Goal: Transaction & Acquisition: Book appointment/travel/reservation

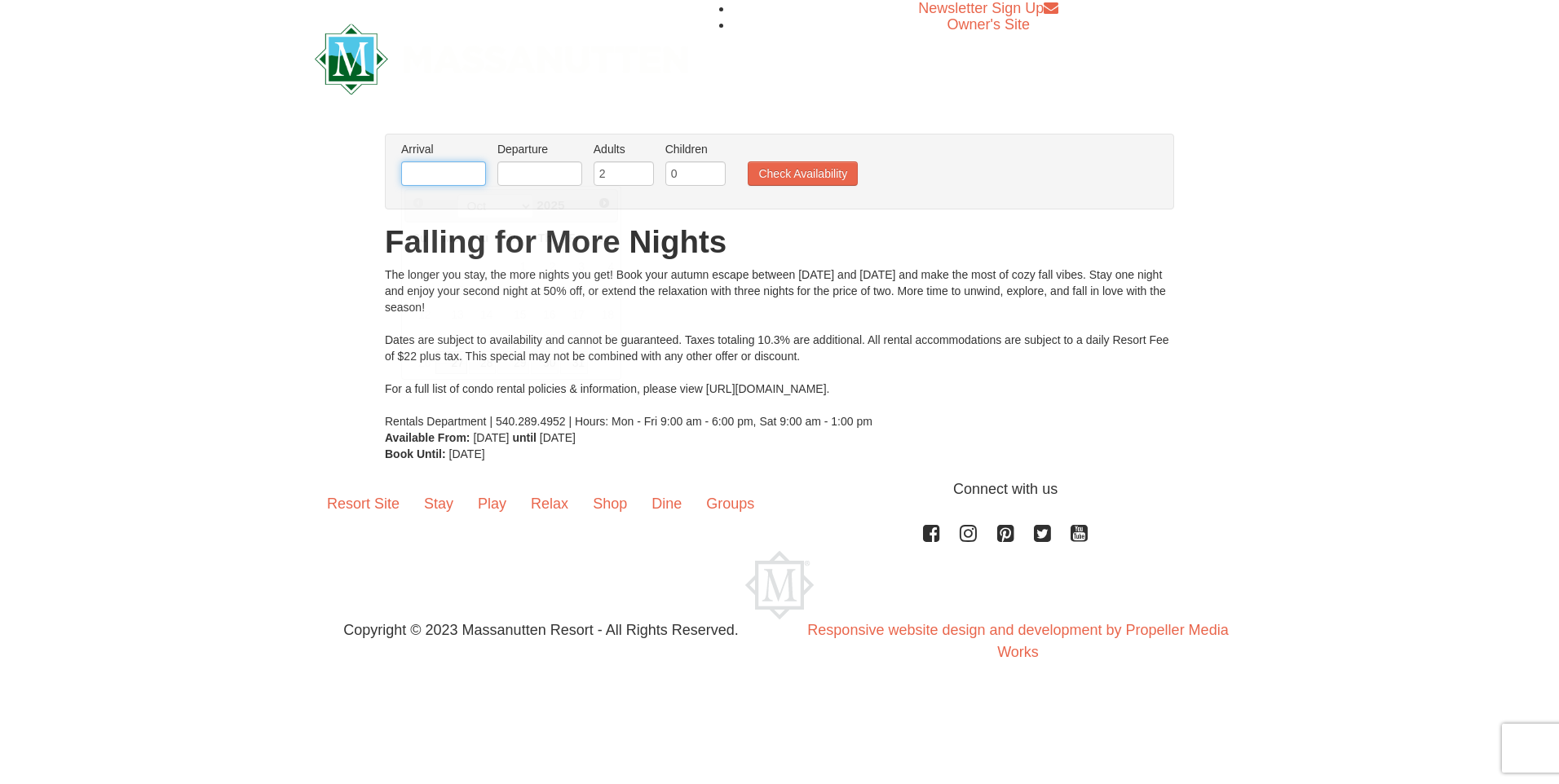
click at [405, 175] on input "text" at bounding box center [443, 173] width 85 height 24
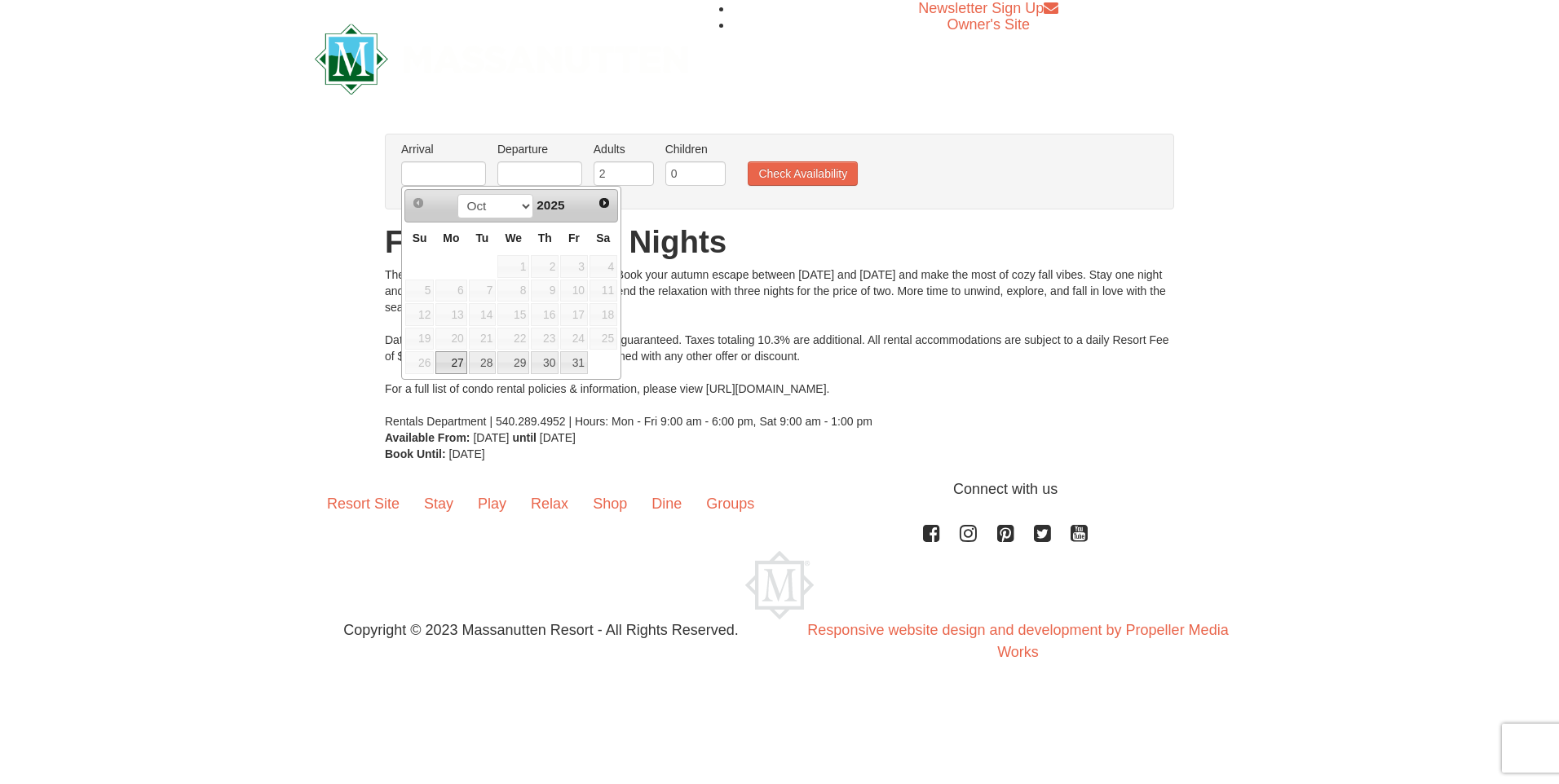
click at [448, 363] on link "27" at bounding box center [451, 363] width 31 height 23
type input "[DATE]"
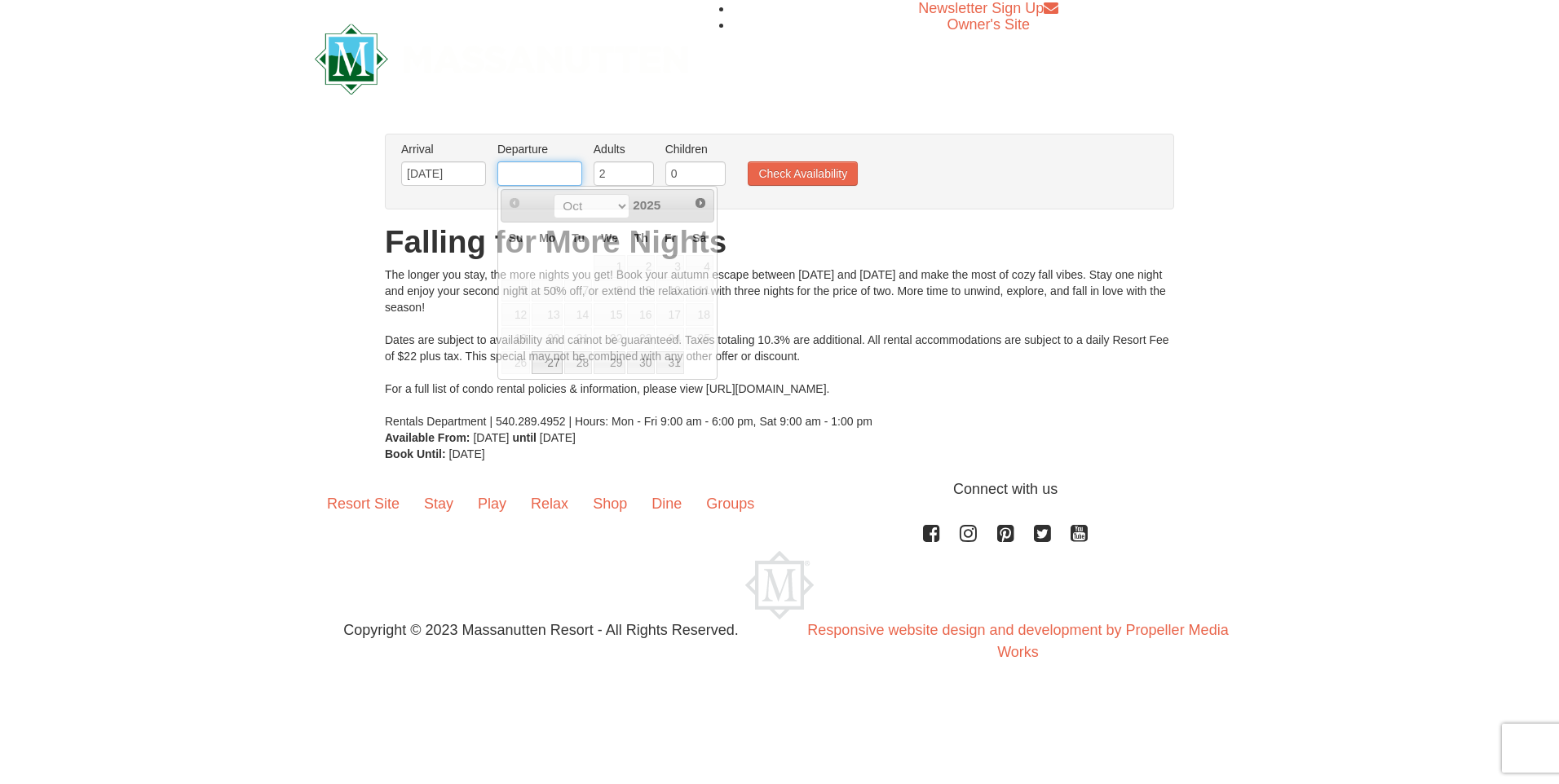
click at [570, 177] on input "text" at bounding box center [539, 173] width 85 height 24
click at [601, 363] on link "29" at bounding box center [610, 363] width 32 height 23
type input "[DATE]"
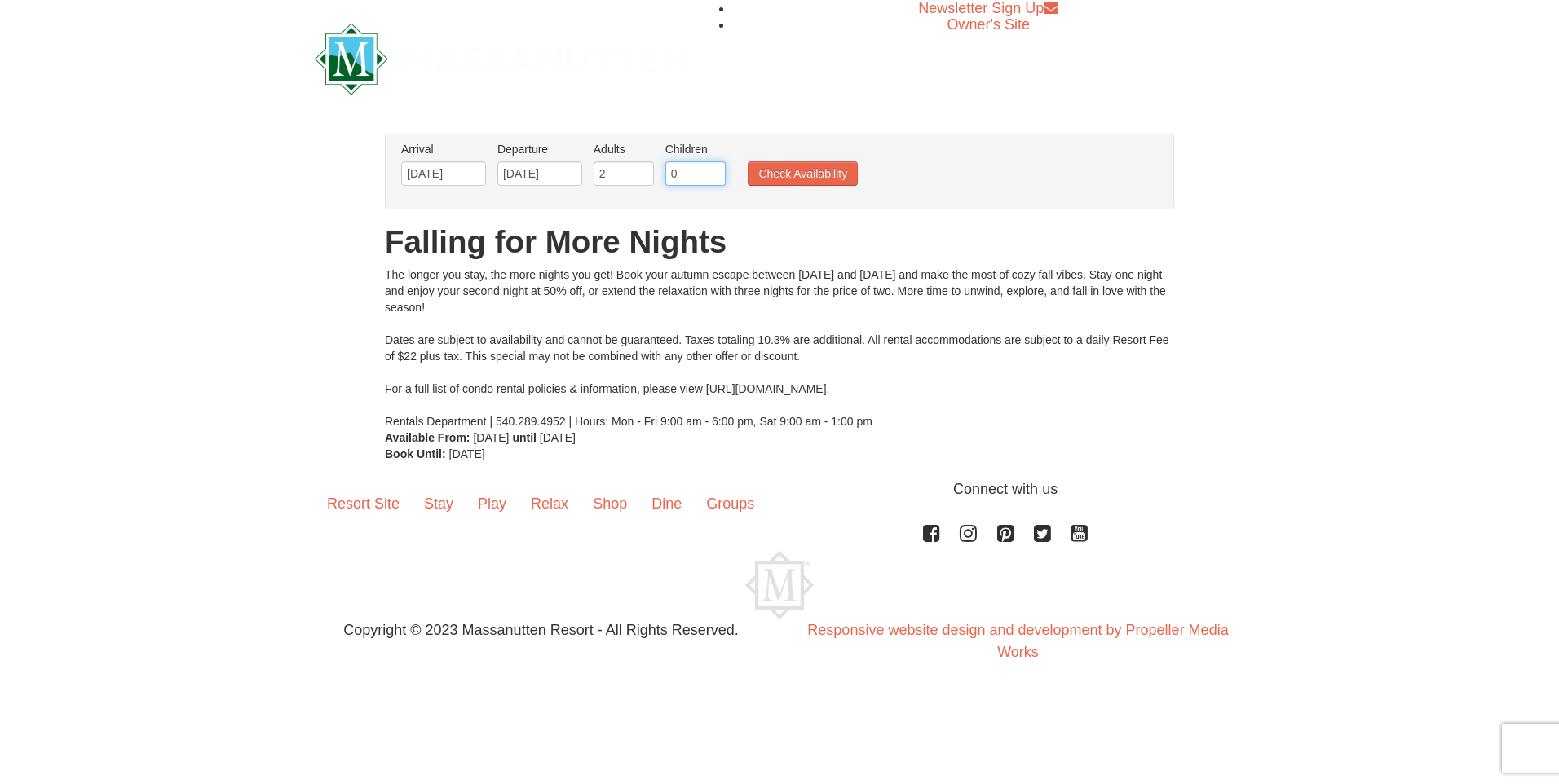
click at [694, 176] on input "0" at bounding box center [696, 173] width 61 height 24
click at [714, 170] on input "1" at bounding box center [696, 173] width 61 height 24
type input "2"
click at [714, 170] on input "2" at bounding box center [696, 173] width 61 height 24
click at [843, 178] on button "Check Availability" at bounding box center [803, 173] width 111 height 24
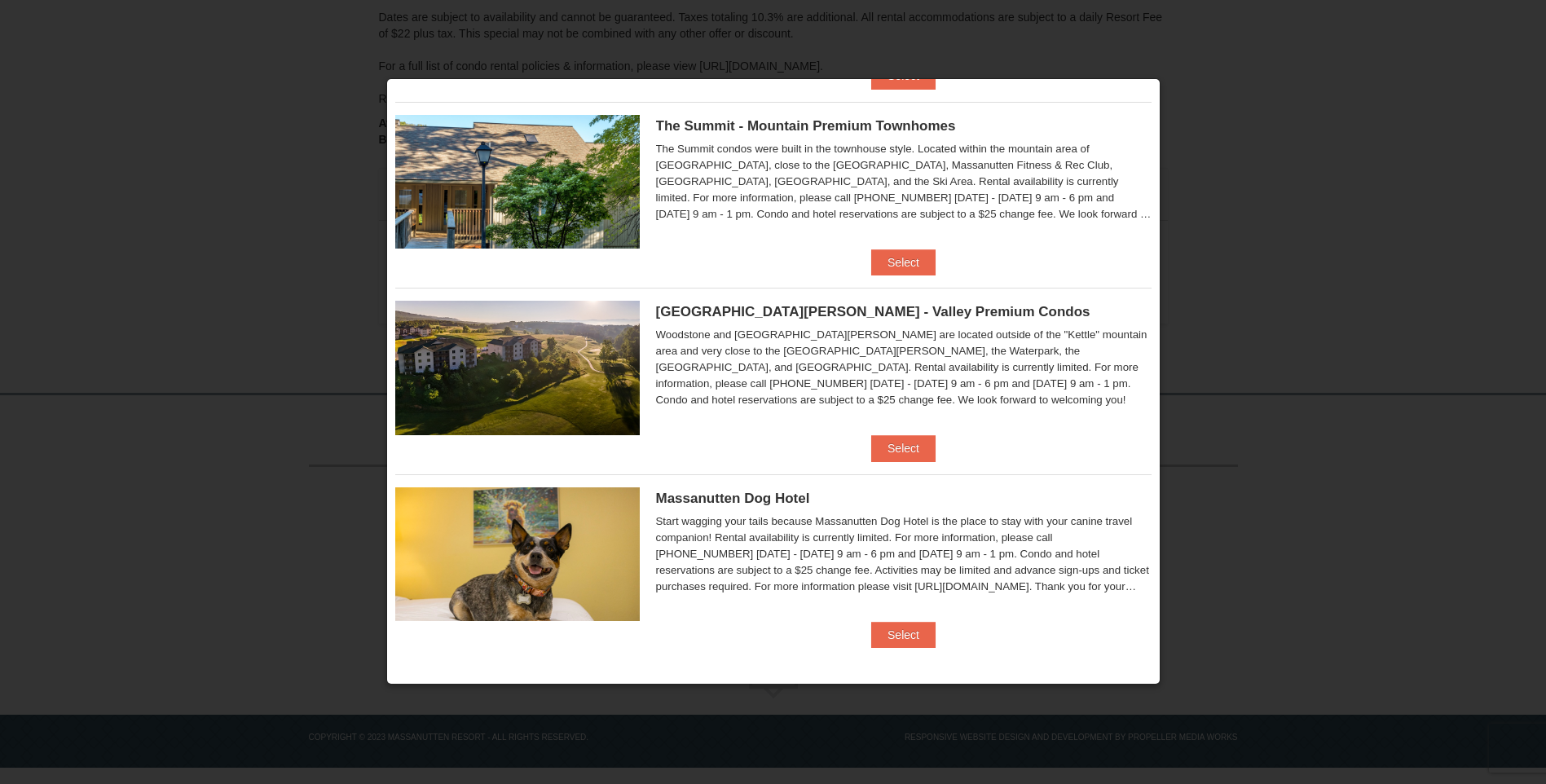
scroll to position [763, 0]
click at [921, 635] on button "Select" at bounding box center [904, 633] width 64 height 26
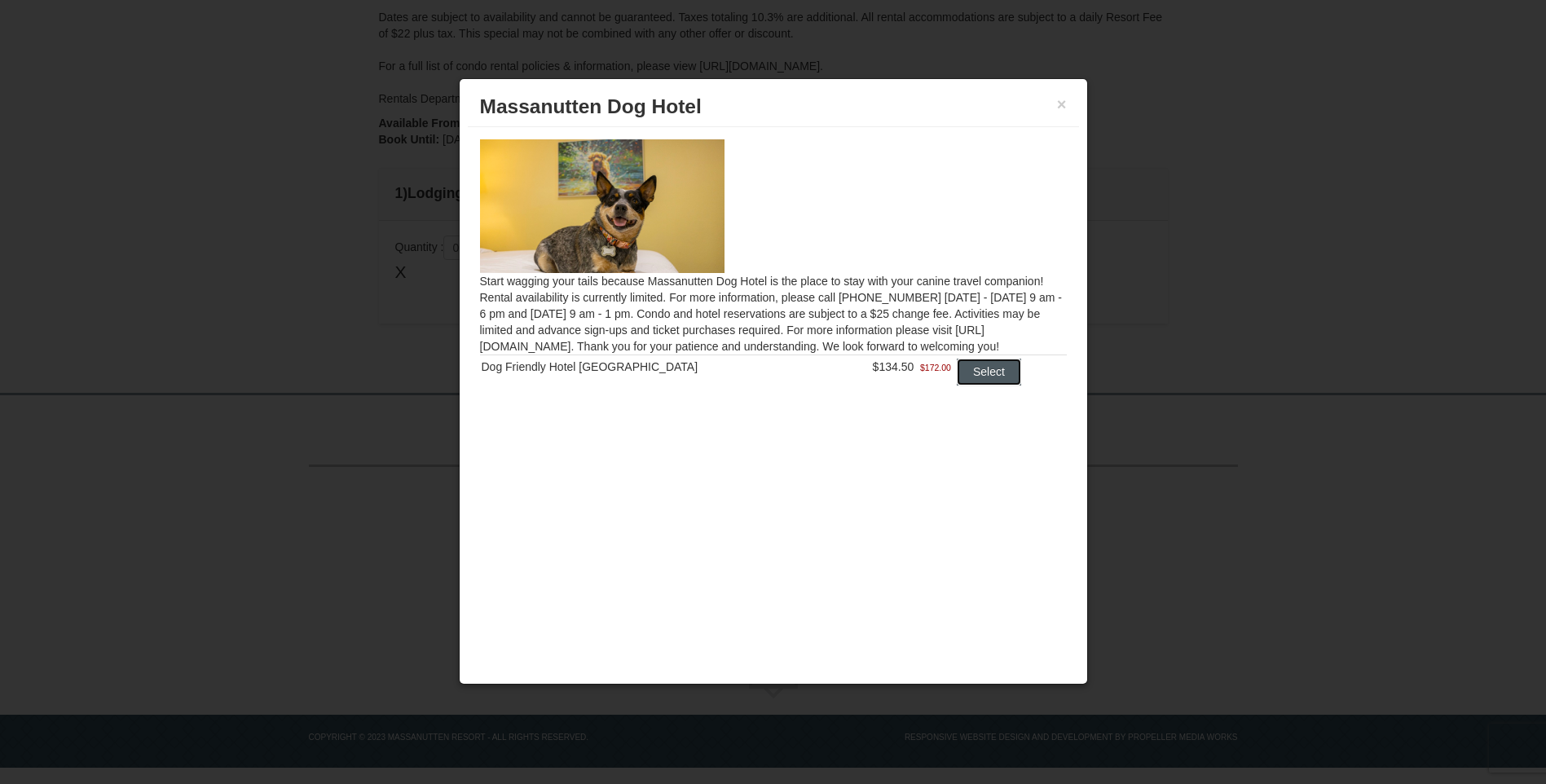
click at [974, 372] on button "Select" at bounding box center [989, 372] width 64 height 26
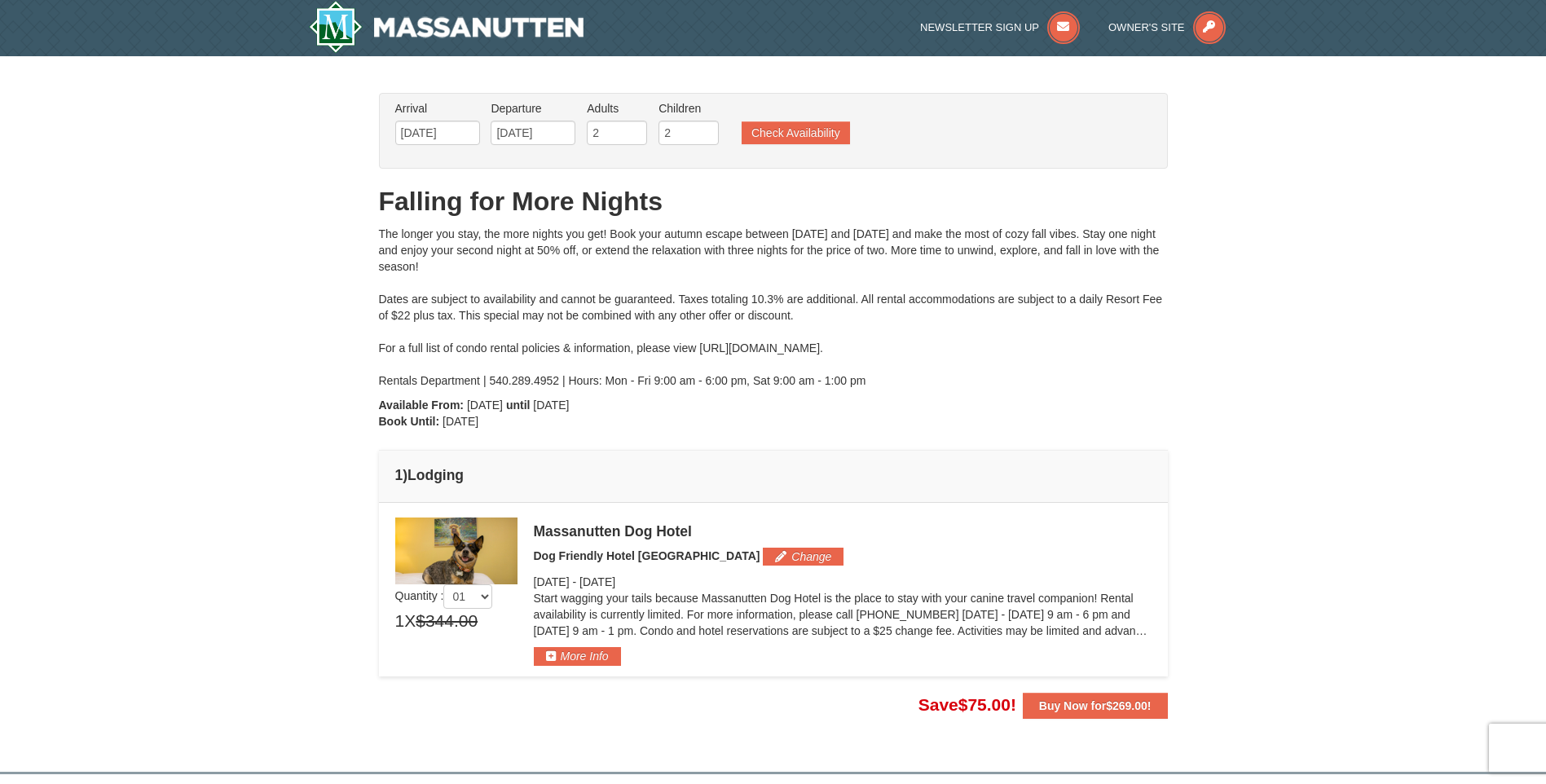
scroll to position [0, 0]
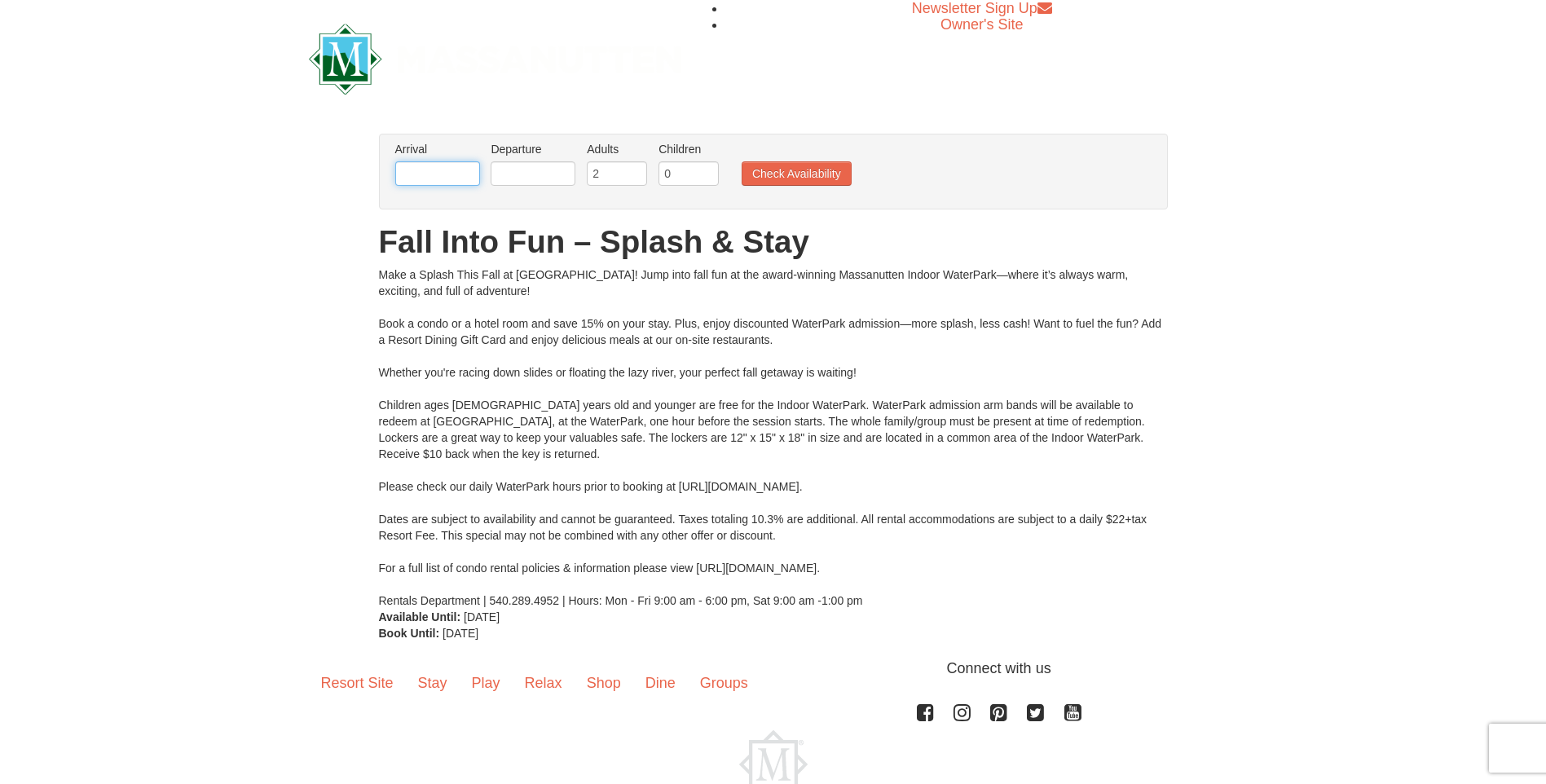
click at [454, 175] on input "text" at bounding box center [438, 173] width 85 height 24
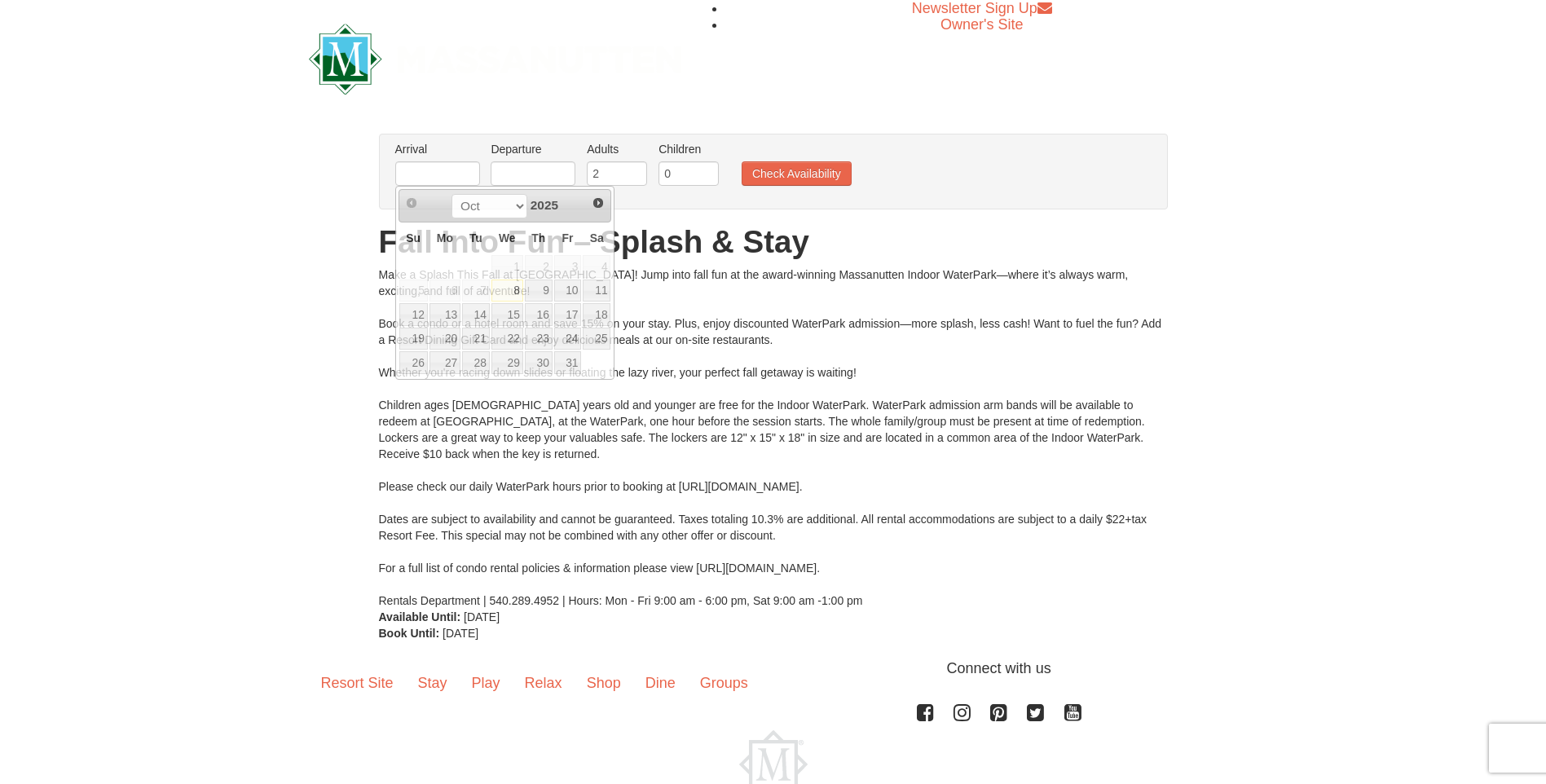
click at [345, 268] on div "× From: To: Adults: 2 Children: 0 Change Arrival Please format dates MM/DD/YYYY…" at bounding box center [773, 388] width 1546 height 541
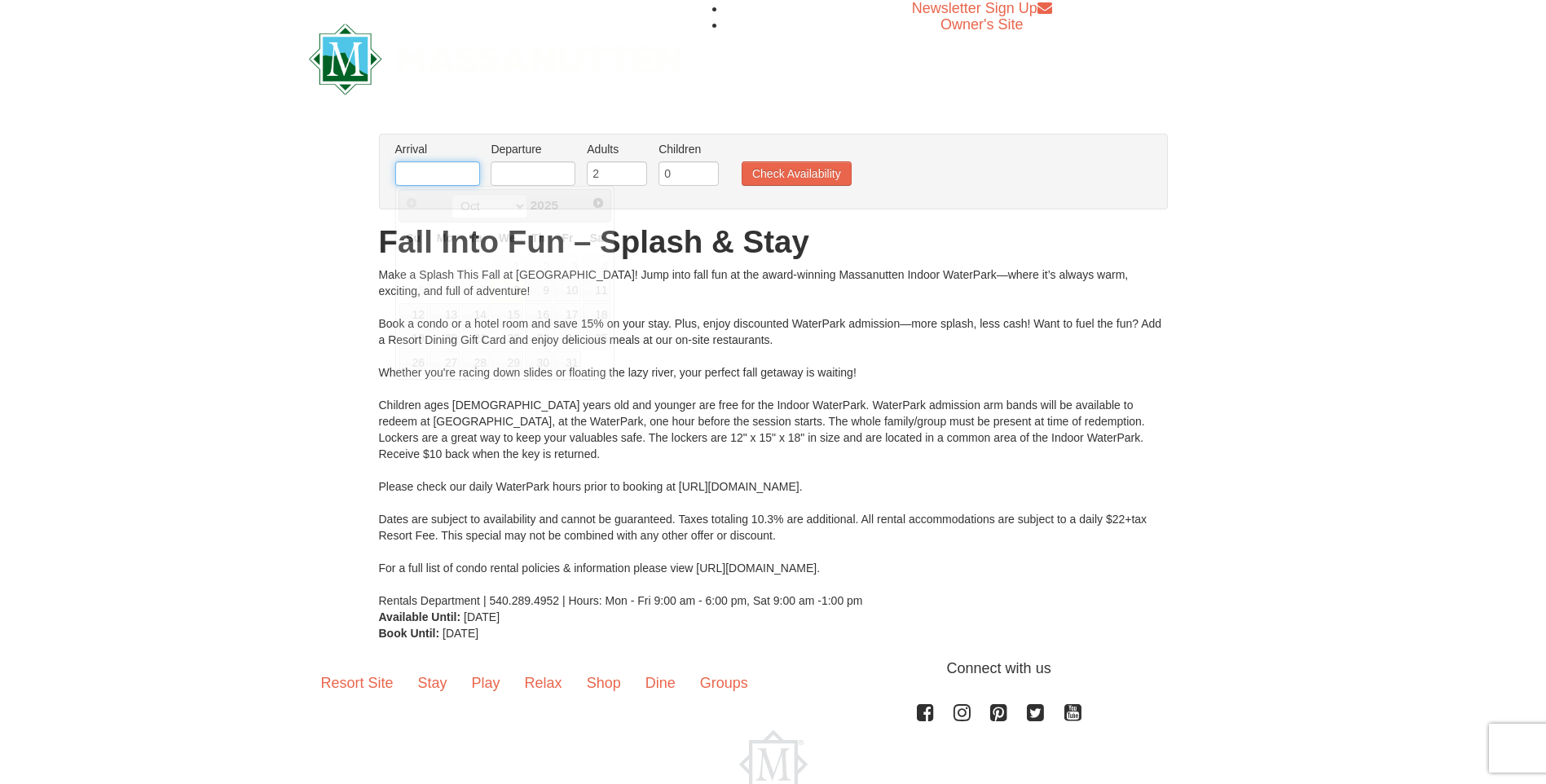
click at [413, 174] on input "text" at bounding box center [438, 173] width 85 height 24
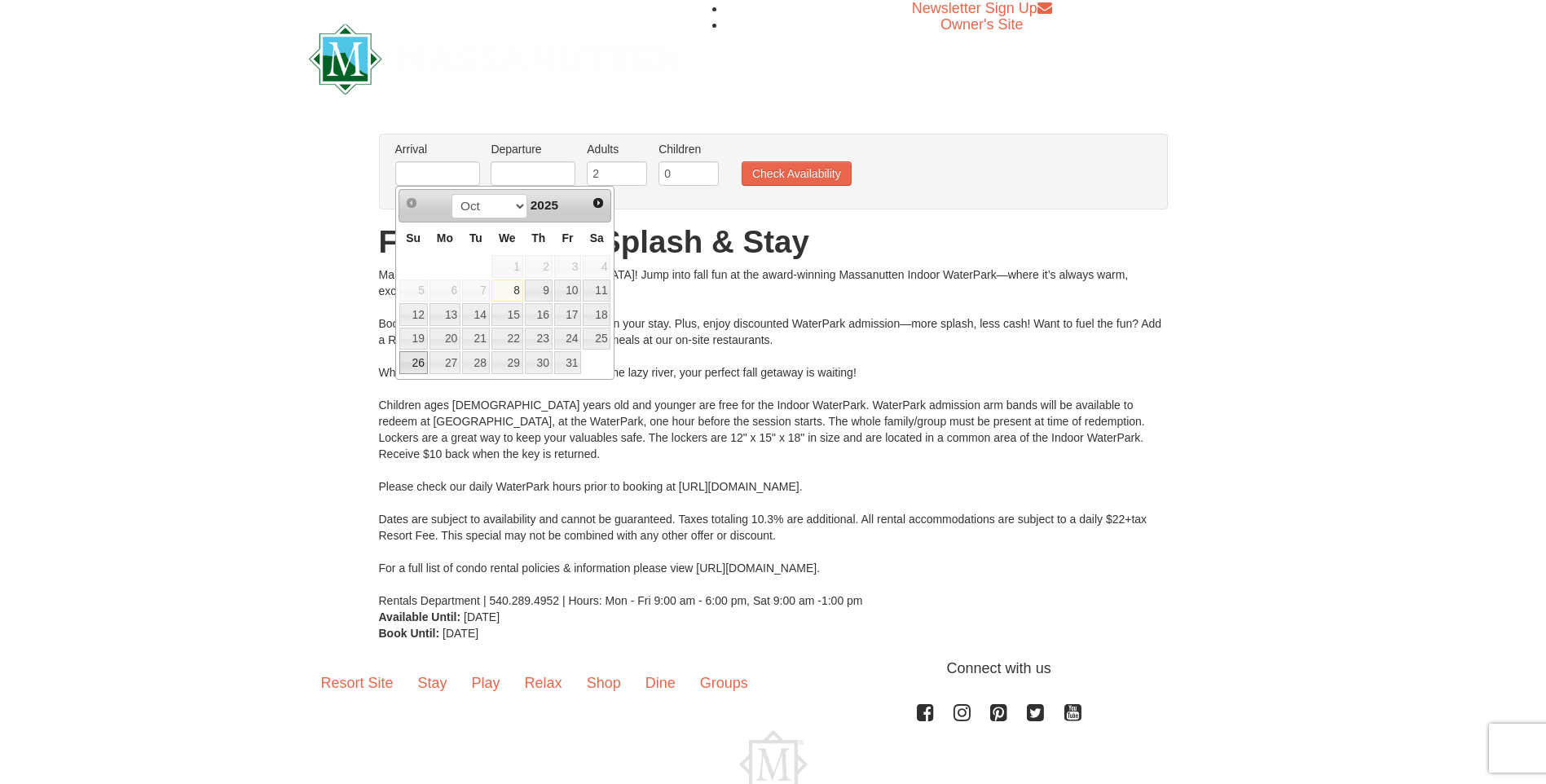
click at [415, 369] on link "26" at bounding box center [413, 363] width 29 height 23
type input "10/26/2025"
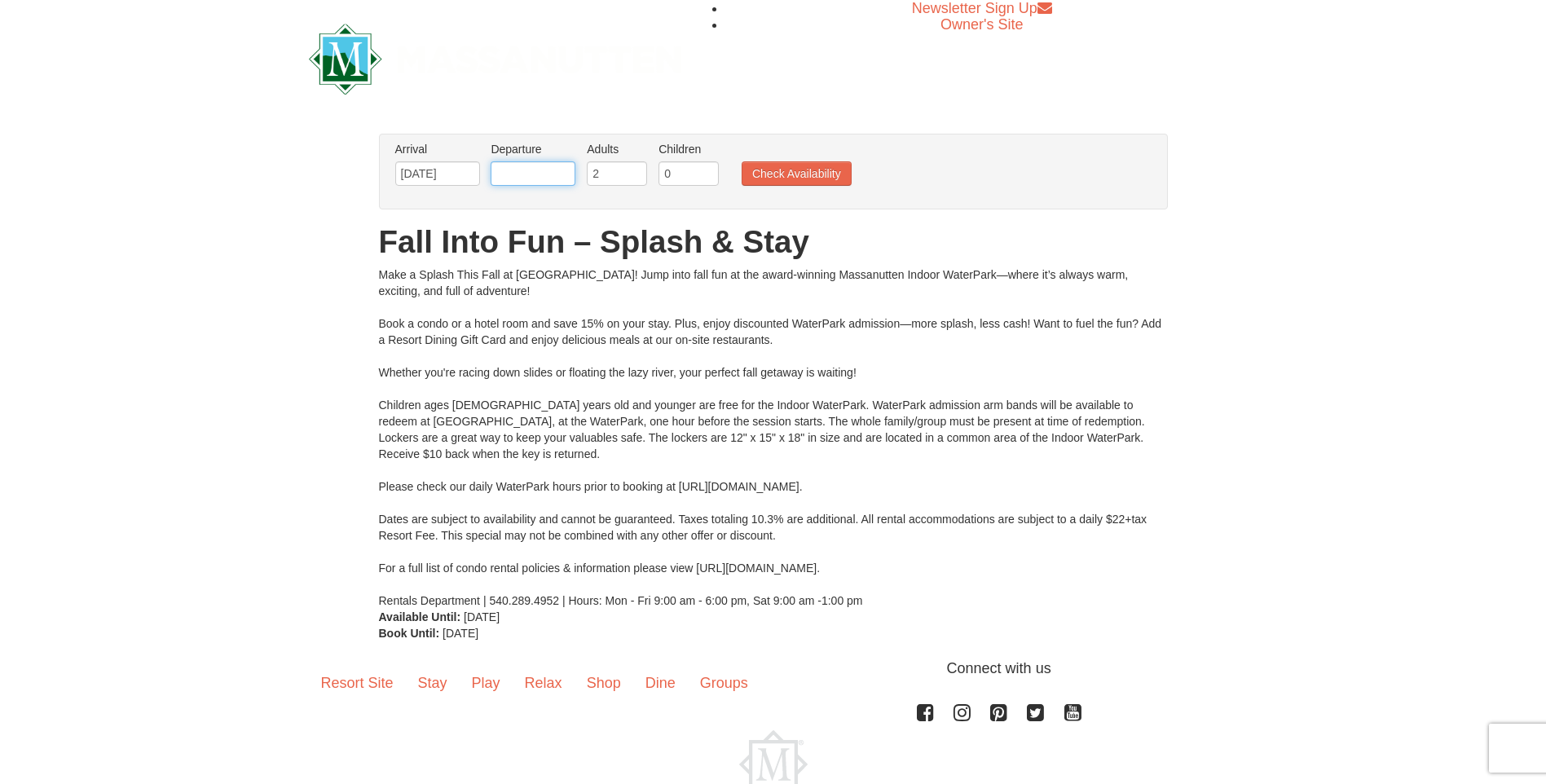
click at [556, 183] on input "text" at bounding box center [533, 173] width 85 height 24
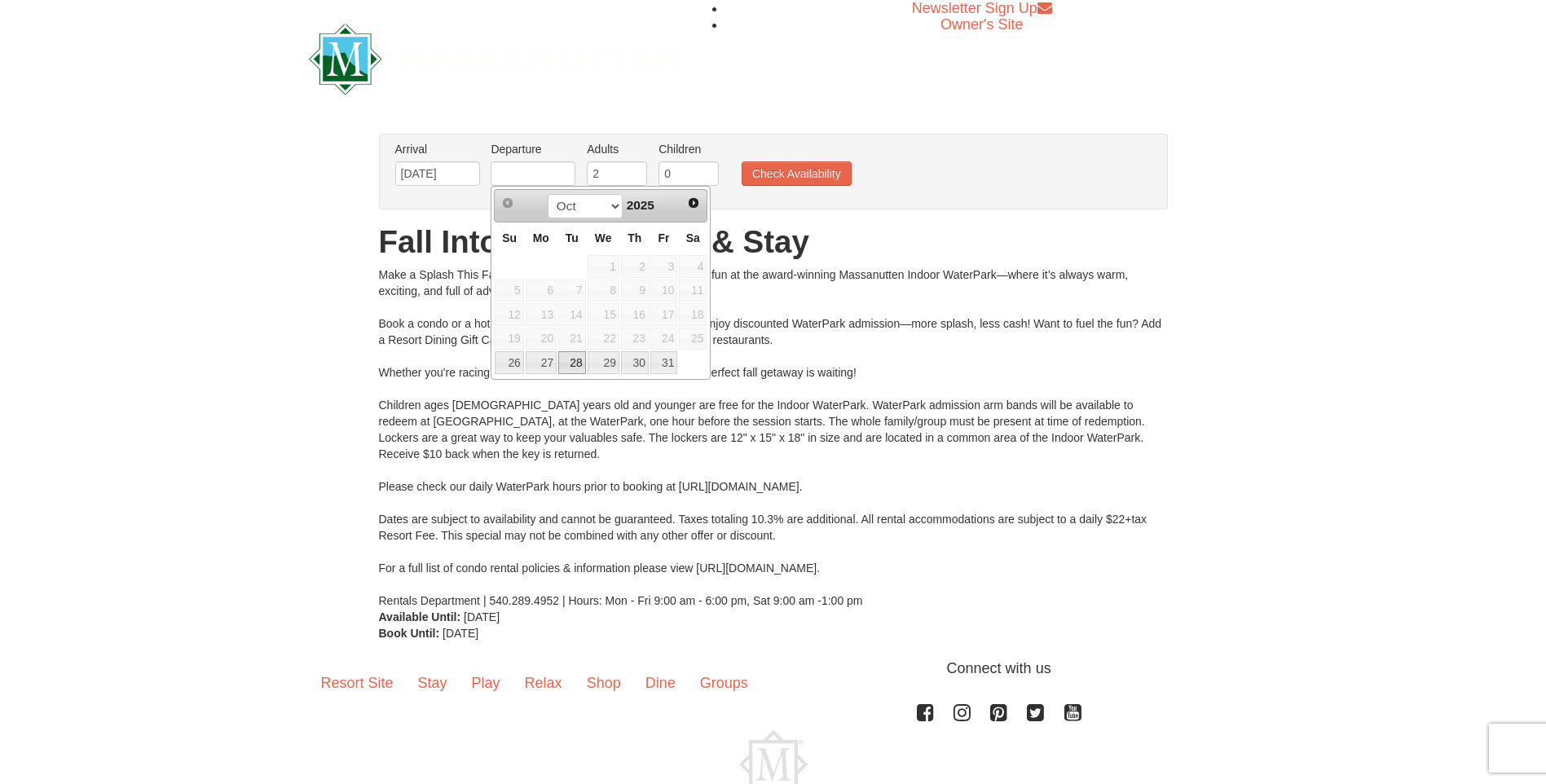
click at [563, 363] on link "28" at bounding box center [572, 363] width 28 height 23
type input "10/28/2025"
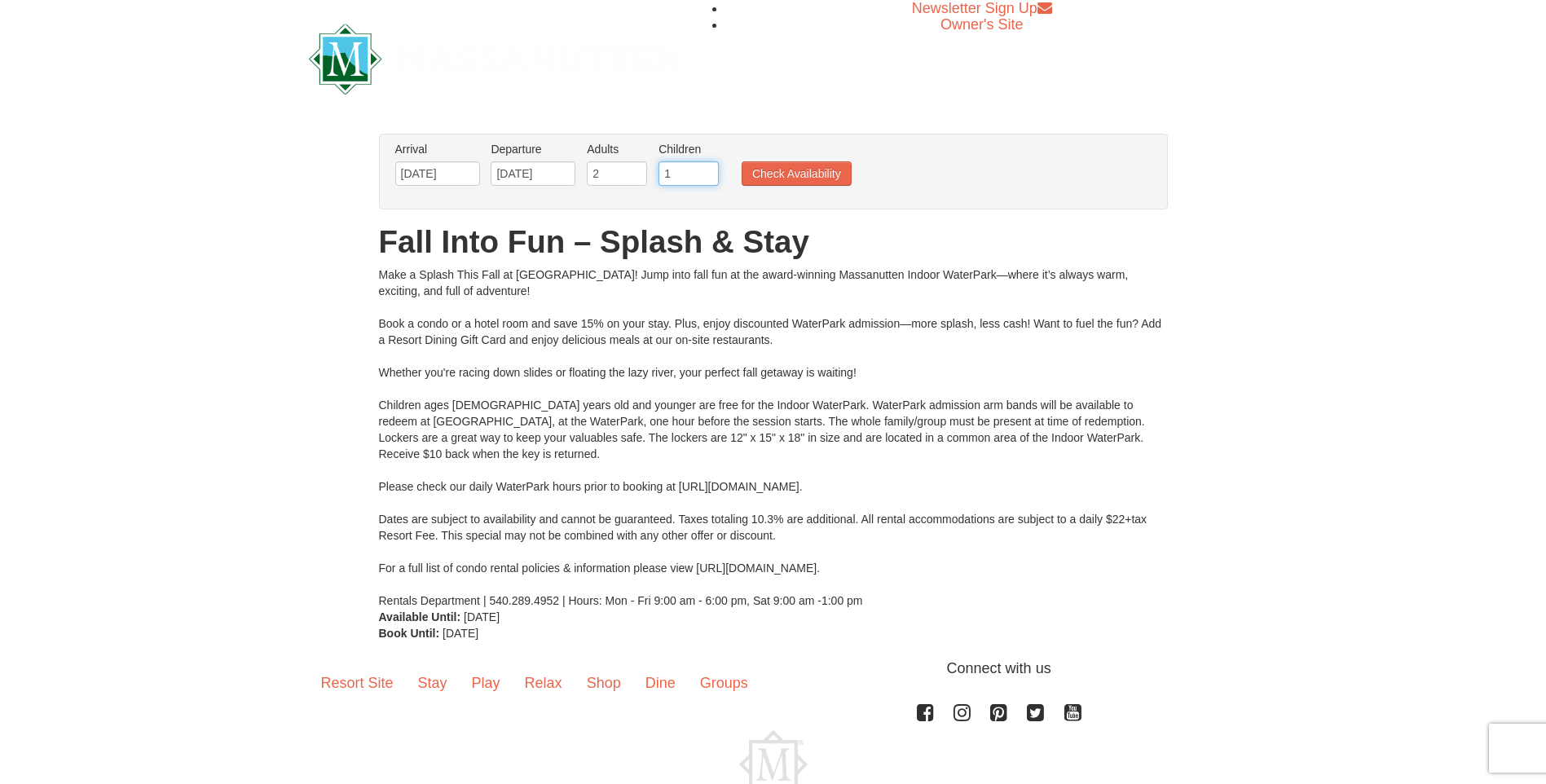
click at [713, 167] on input "1" at bounding box center [689, 173] width 61 height 24
type input "2"
click at [713, 167] on input "2" at bounding box center [689, 173] width 61 height 24
click at [801, 177] on button "Check Availability" at bounding box center [798, 173] width 110 height 24
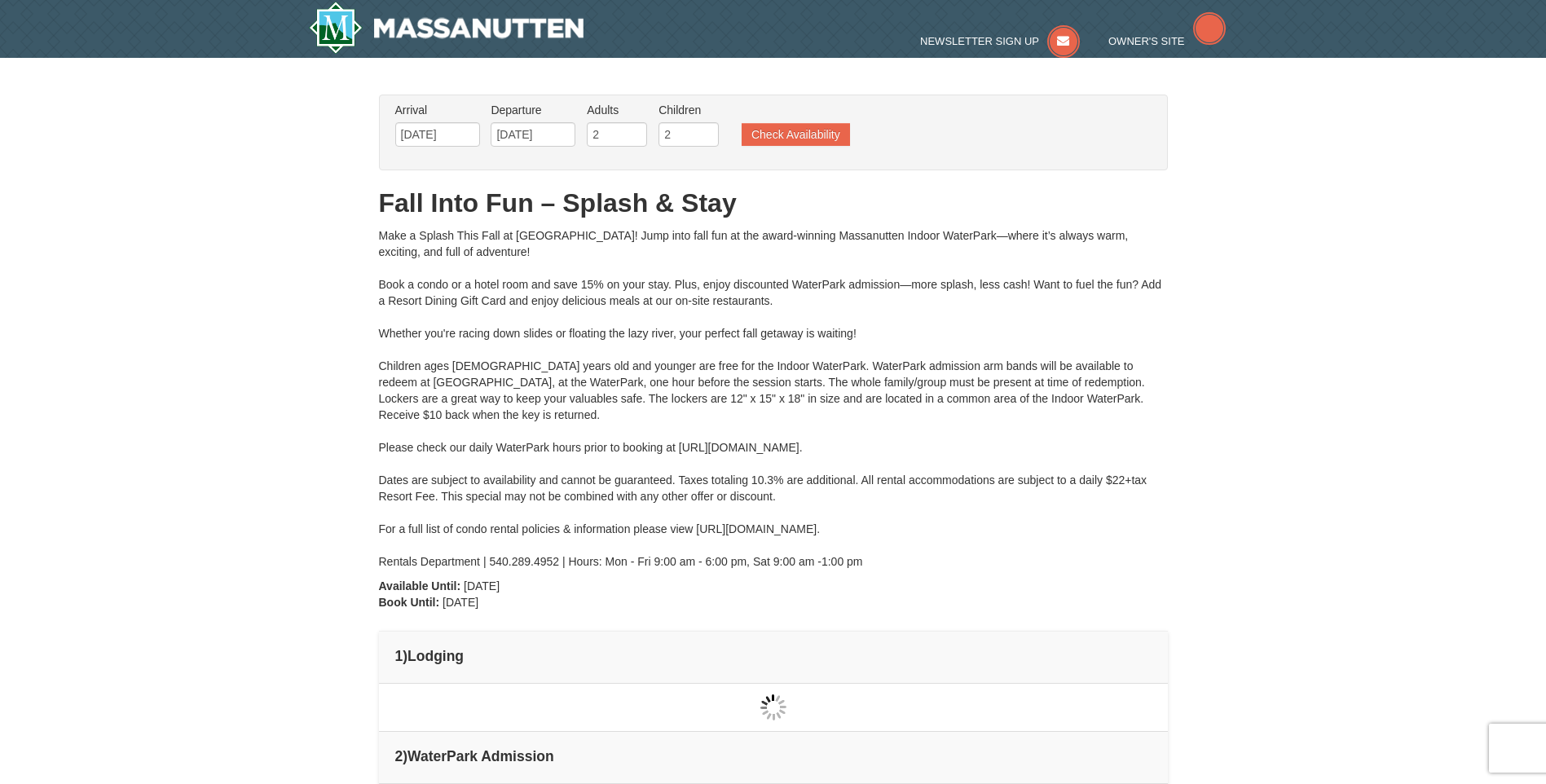
type input "[DATE]"
type input "10/26/2025"
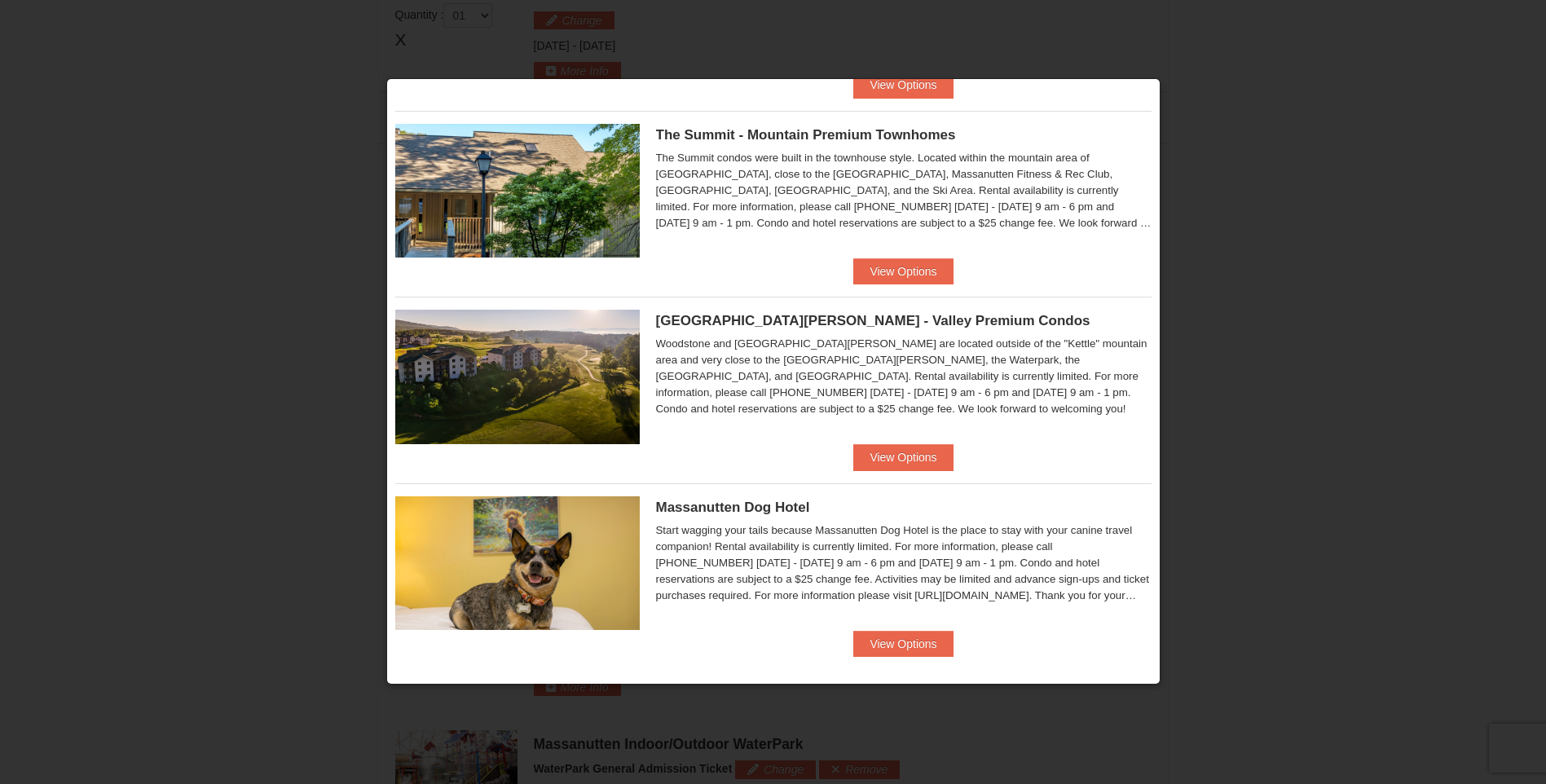
scroll to position [764, 0]
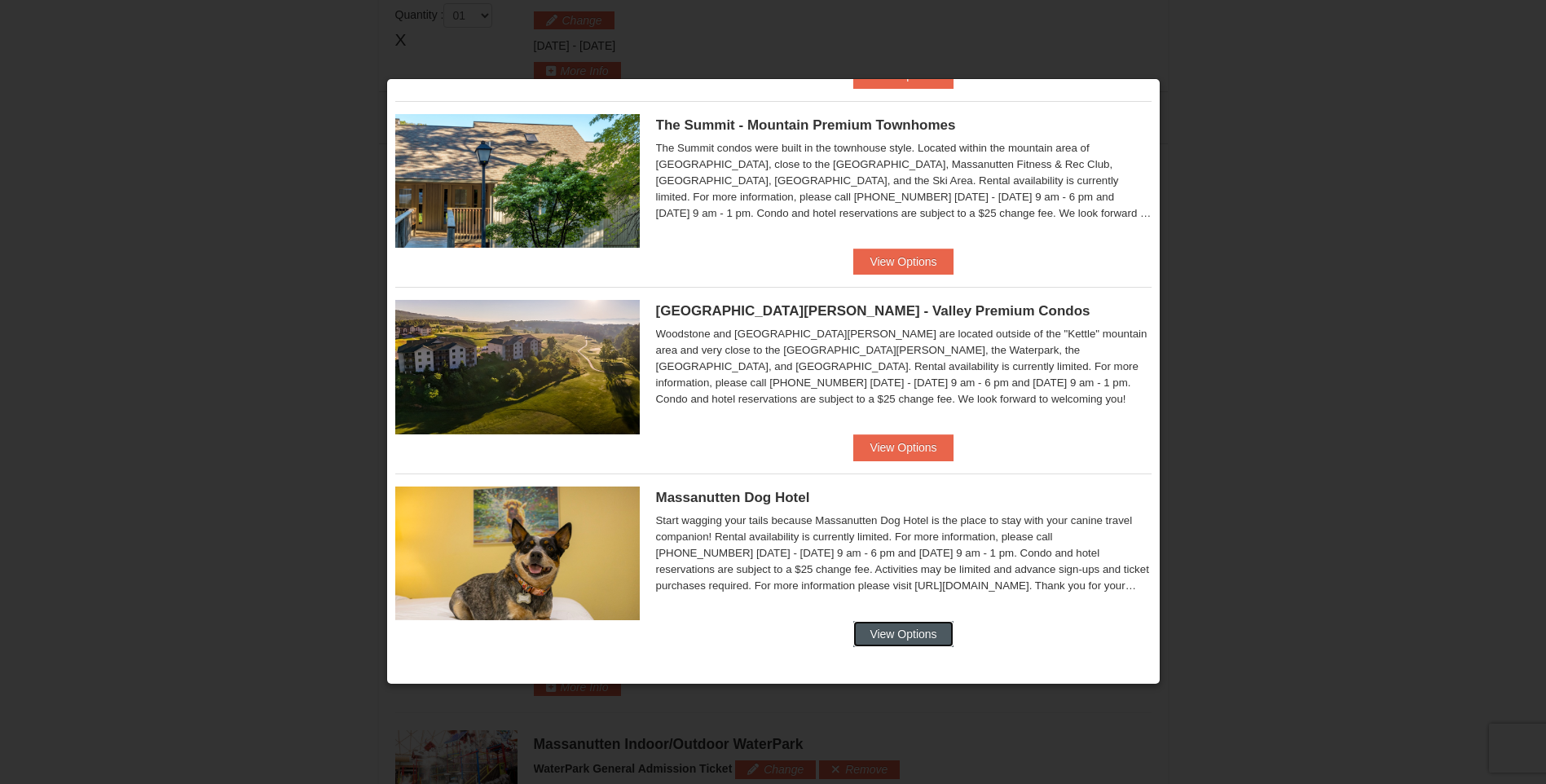
click at [924, 628] on button "View Options" at bounding box center [904, 633] width 100 height 26
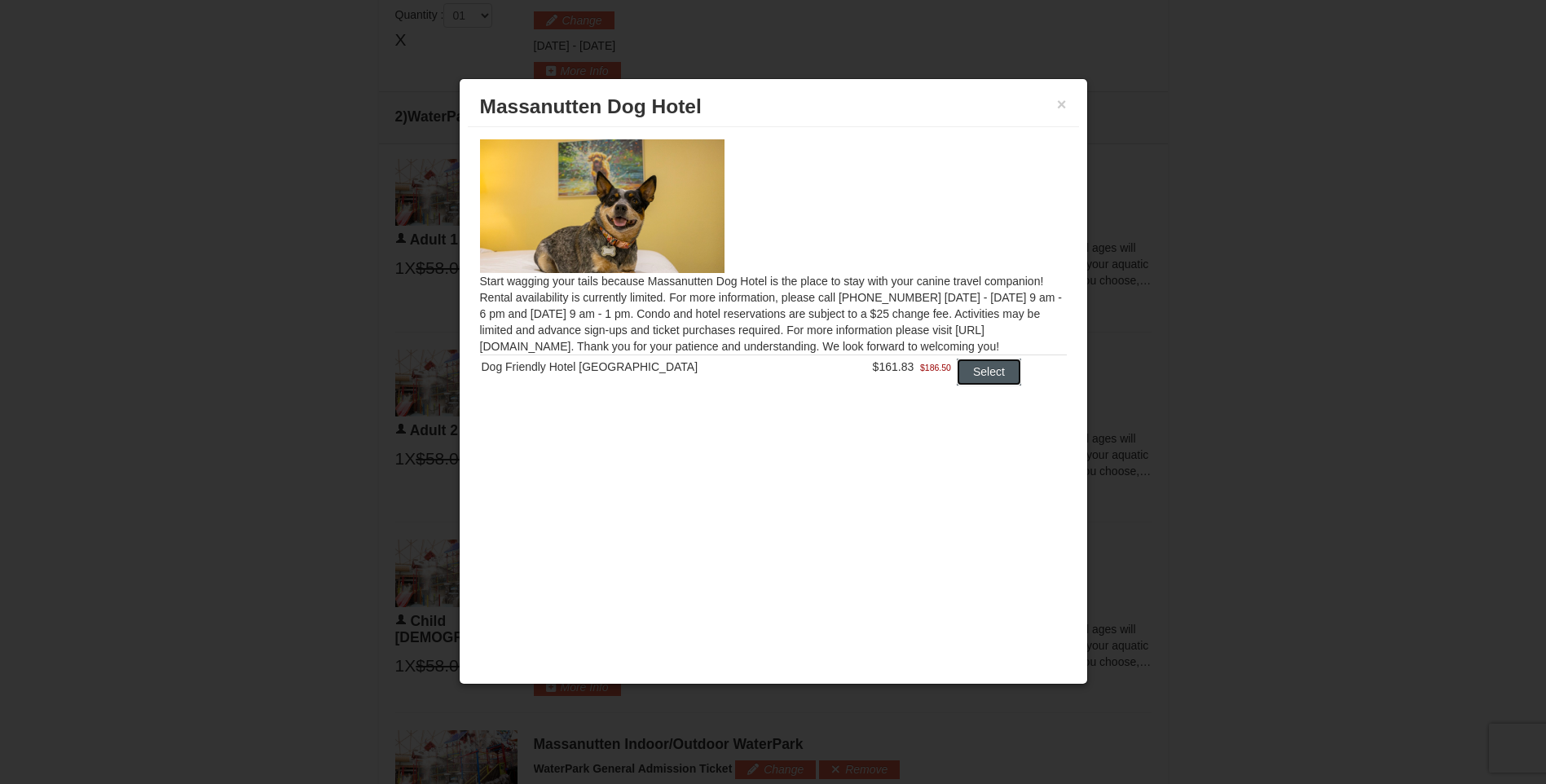
click at [974, 372] on button "Select" at bounding box center [989, 372] width 64 height 26
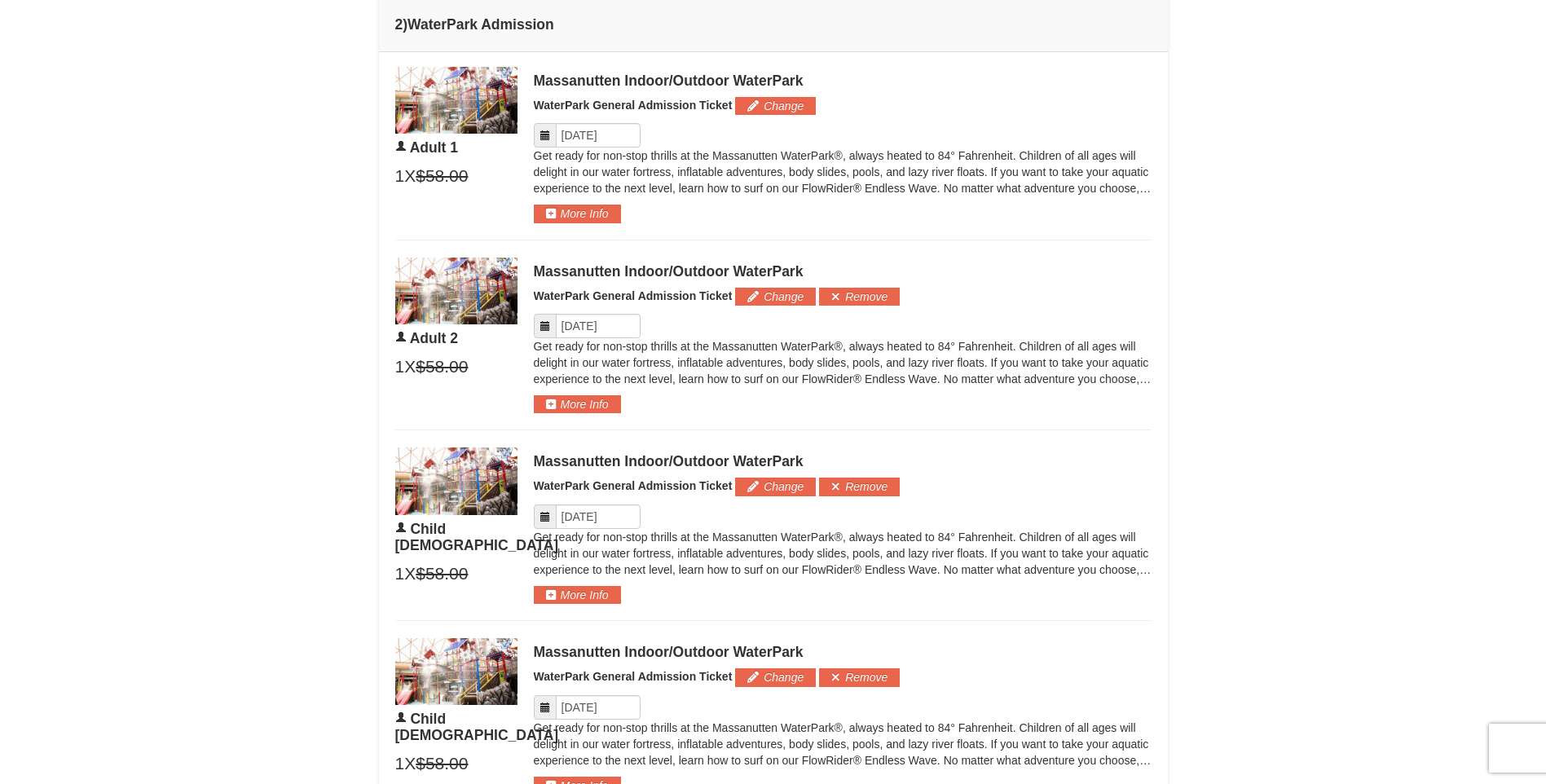
scroll to position [1265, 0]
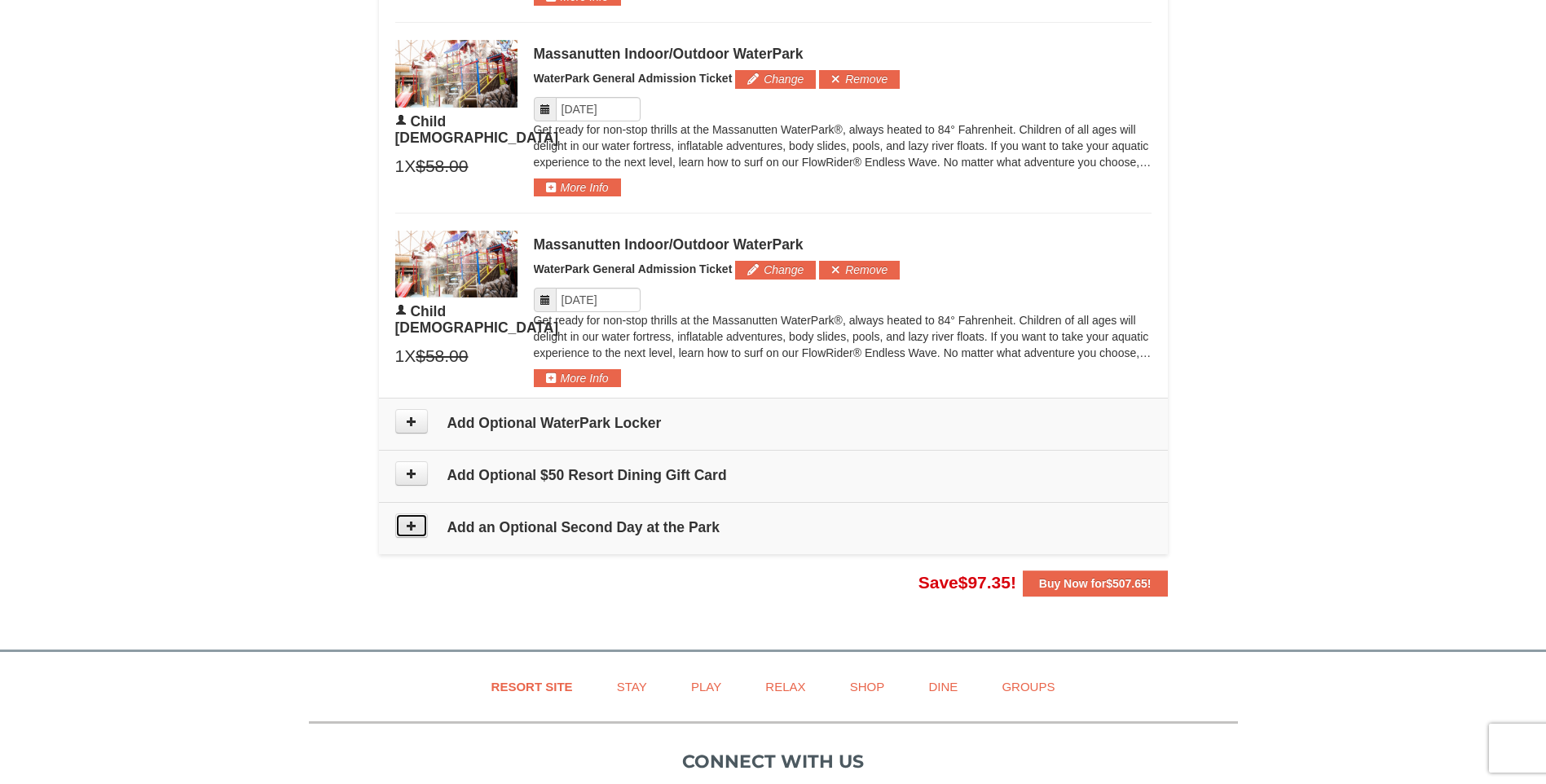
click at [416, 527] on icon at bounding box center [412, 526] width 12 height 12
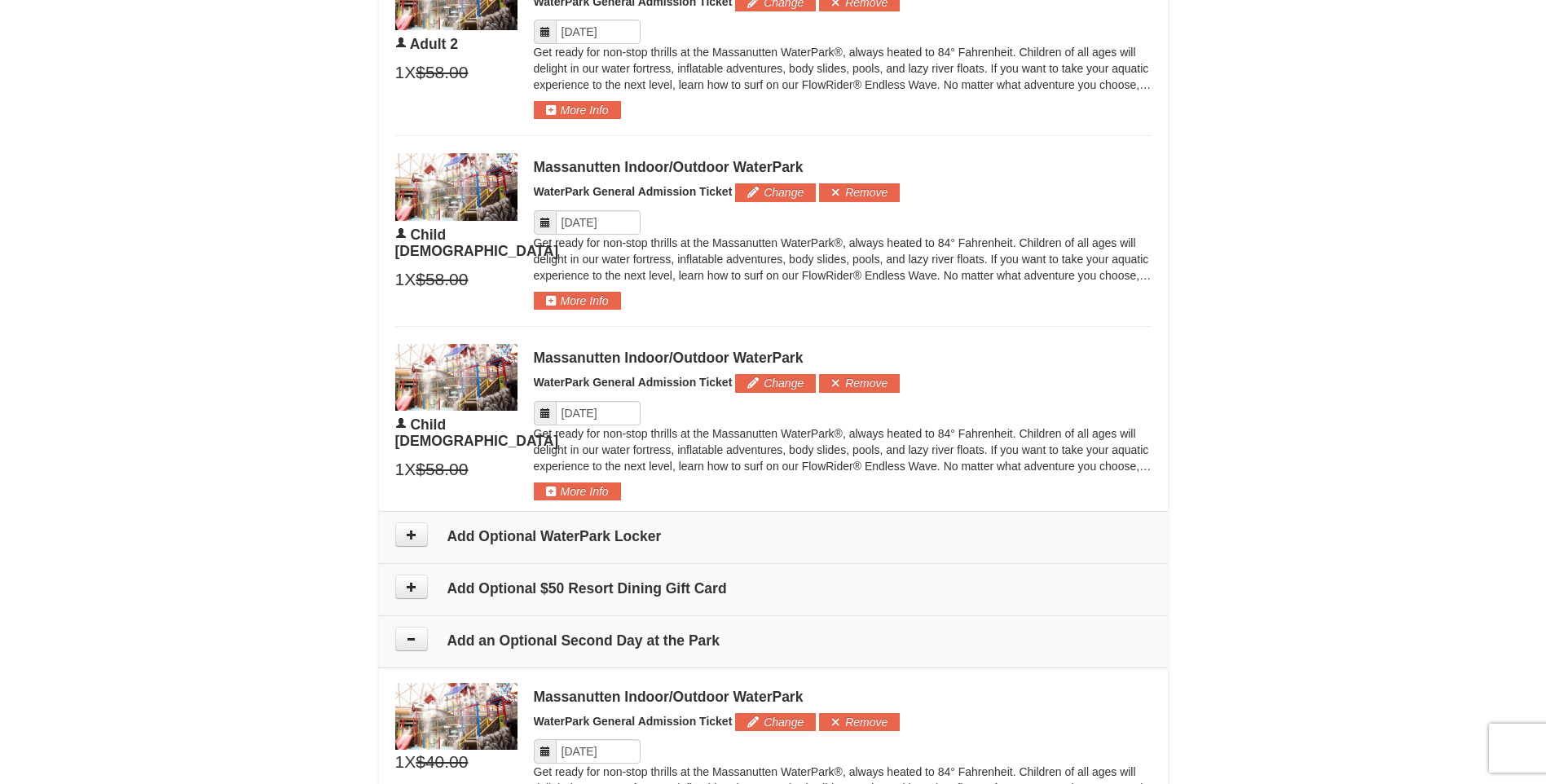
scroll to position [889, 0]
